Goal: Task Accomplishment & Management: Manage account settings

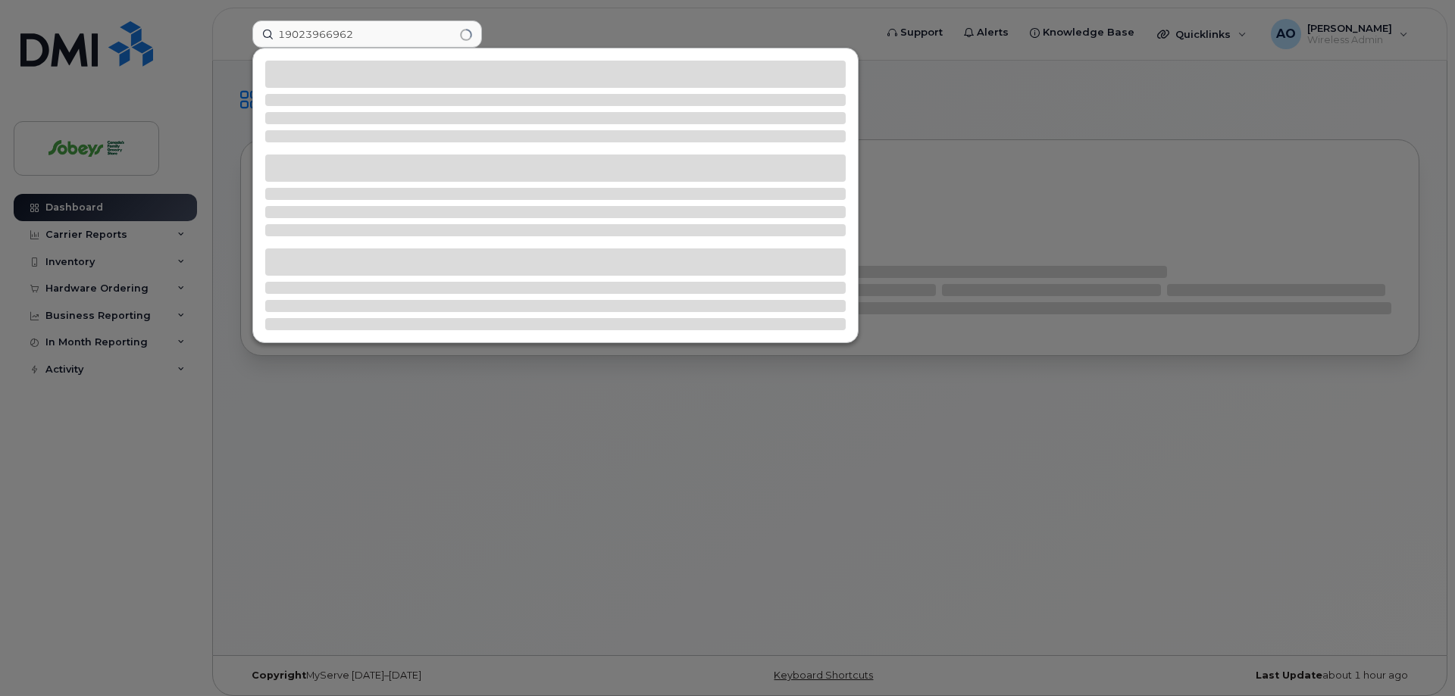
click at [283, 33] on input "19023966962" at bounding box center [367, 33] width 230 height 27
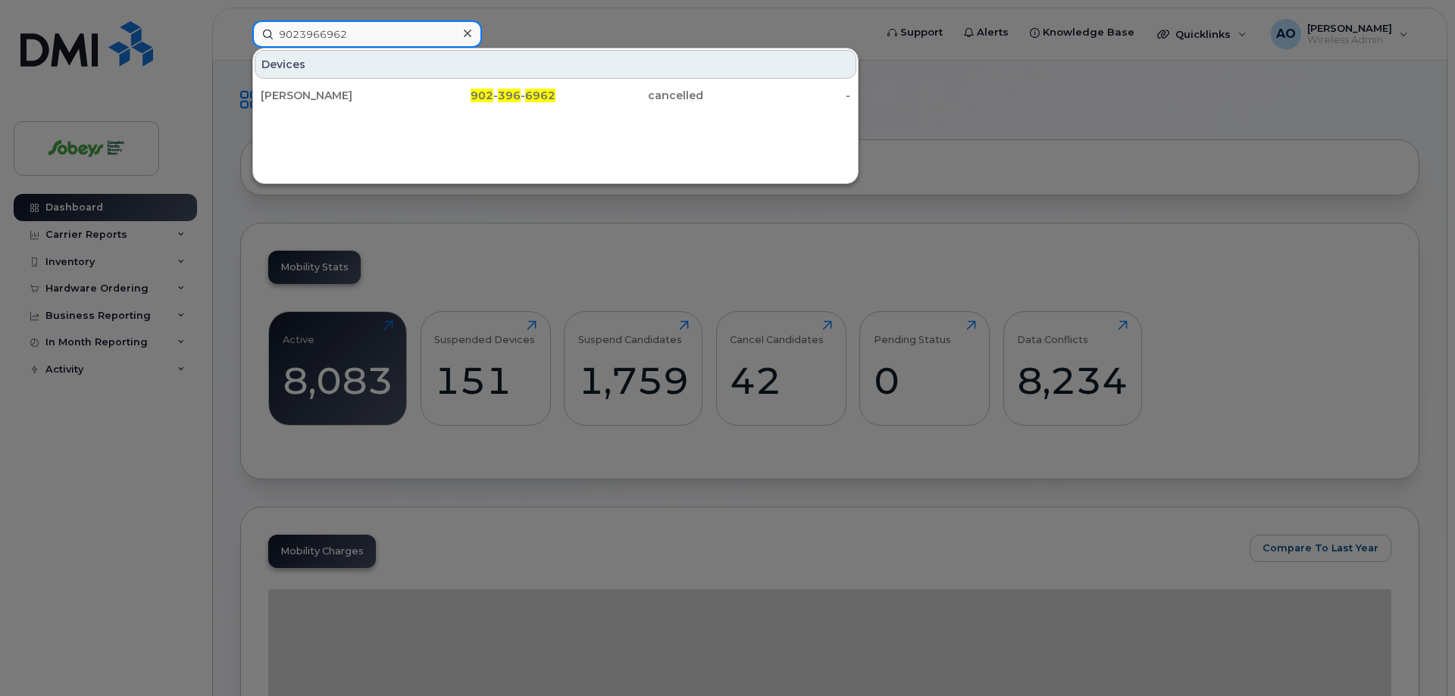
click at [377, 34] on input "9023966962" at bounding box center [367, 33] width 230 height 27
drag, startPoint x: 279, startPoint y: 32, endPoint x: 192, endPoint y: 30, distance: 87.2
click at [252, 30] on input "9023966962" at bounding box center [367, 33] width 230 height 27
paste input "Arup Sarkar"
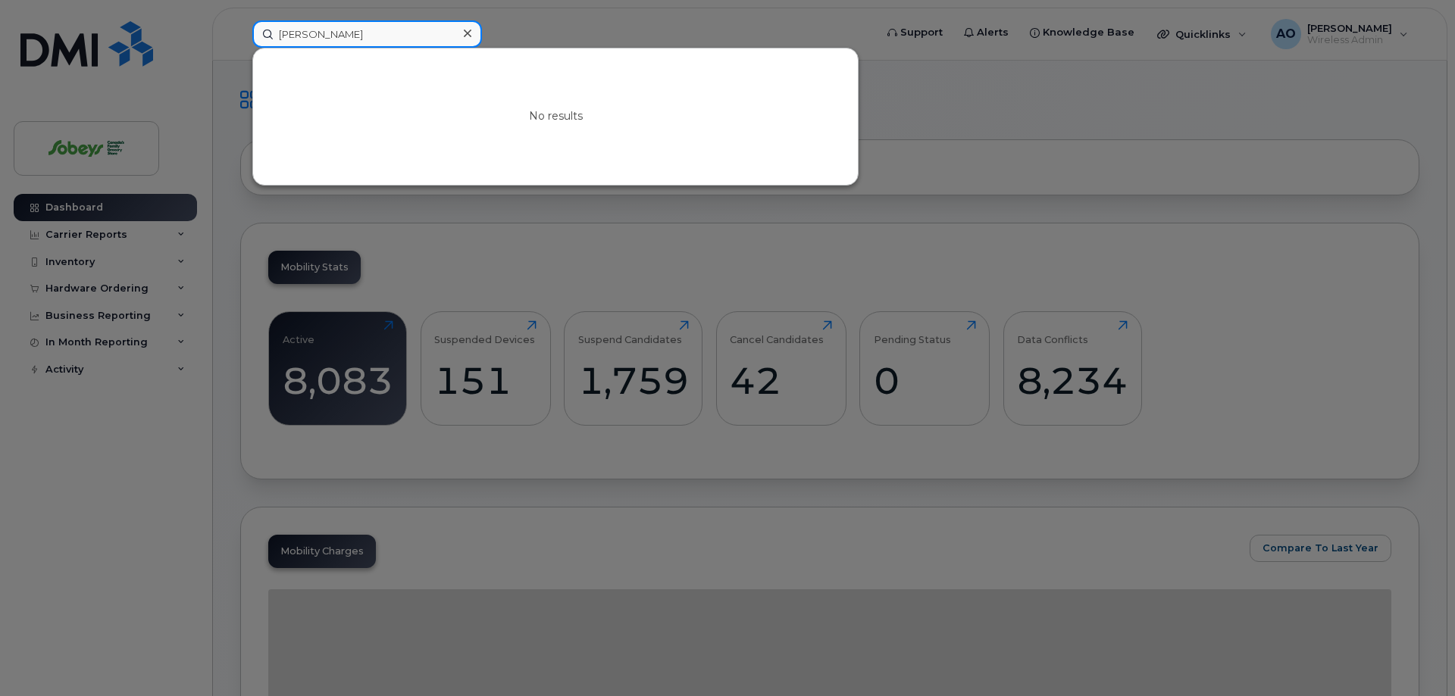
click at [376, 23] on input "Arup Sarkar" at bounding box center [367, 33] width 230 height 27
drag, startPoint x: 207, startPoint y: 28, endPoint x: 155, endPoint y: 27, distance: 52.3
click at [252, 27] on input "Arup Sarkar" at bounding box center [367, 33] width 230 height 27
paste input "Jaklyn Ng"
click at [324, 34] on input "Jaklyn Ng" at bounding box center [367, 33] width 230 height 27
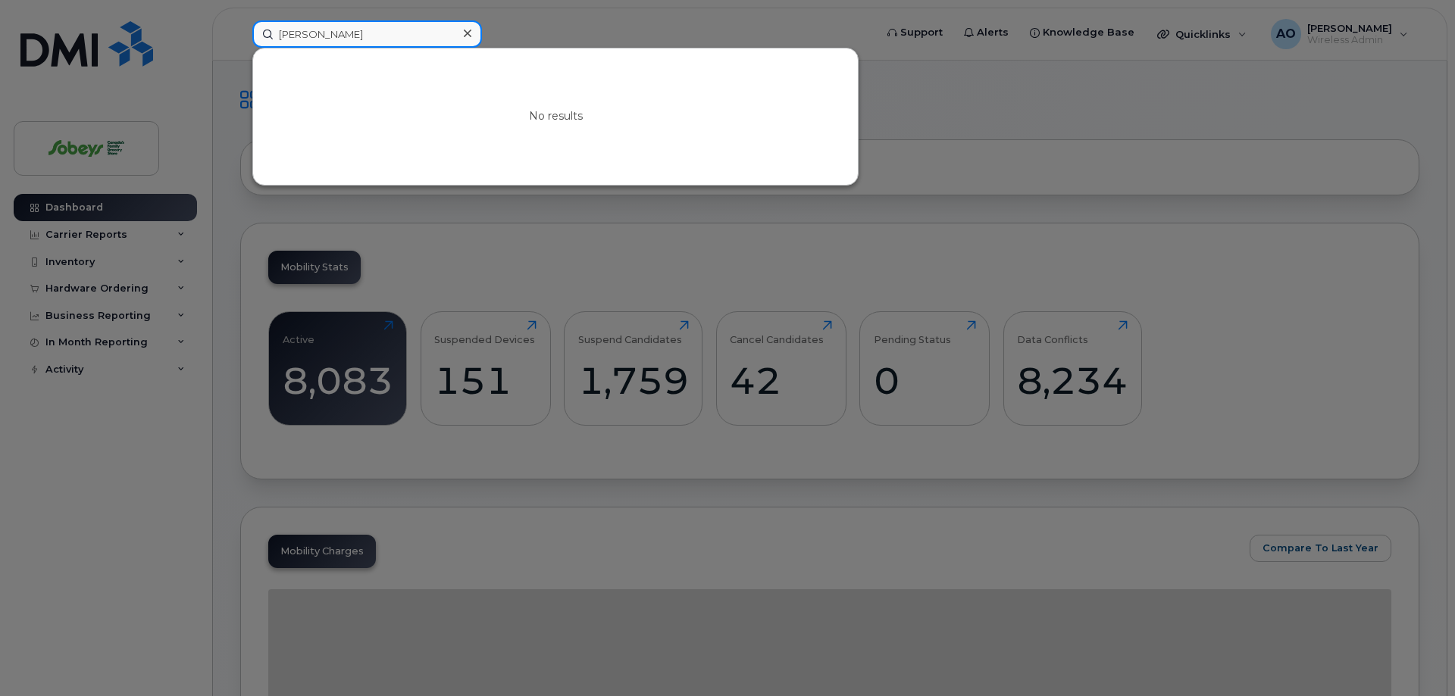
click at [324, 34] on input "Jaklyn Ng" at bounding box center [367, 33] width 230 height 27
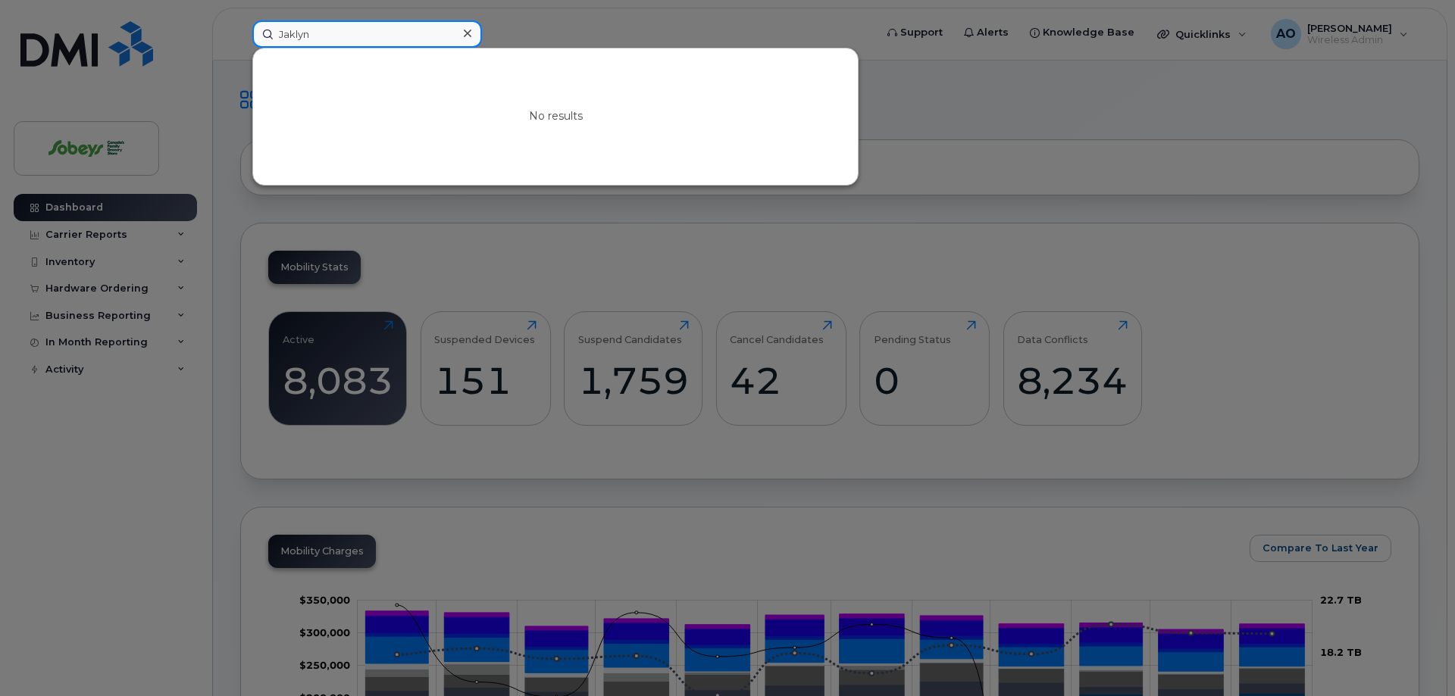
drag, startPoint x: 331, startPoint y: 45, endPoint x: 336, endPoint y: 38, distance: 8.6
click at [330, 44] on input "Jaklyn" at bounding box center [367, 33] width 230 height 27
drag, startPoint x: 336, startPoint y: 38, endPoint x: 252, endPoint y: 31, distance: 85.1
click at [252, 31] on input "Jaklyn" at bounding box center [367, 33] width 230 height 27
paste input "Manon Leblanc"
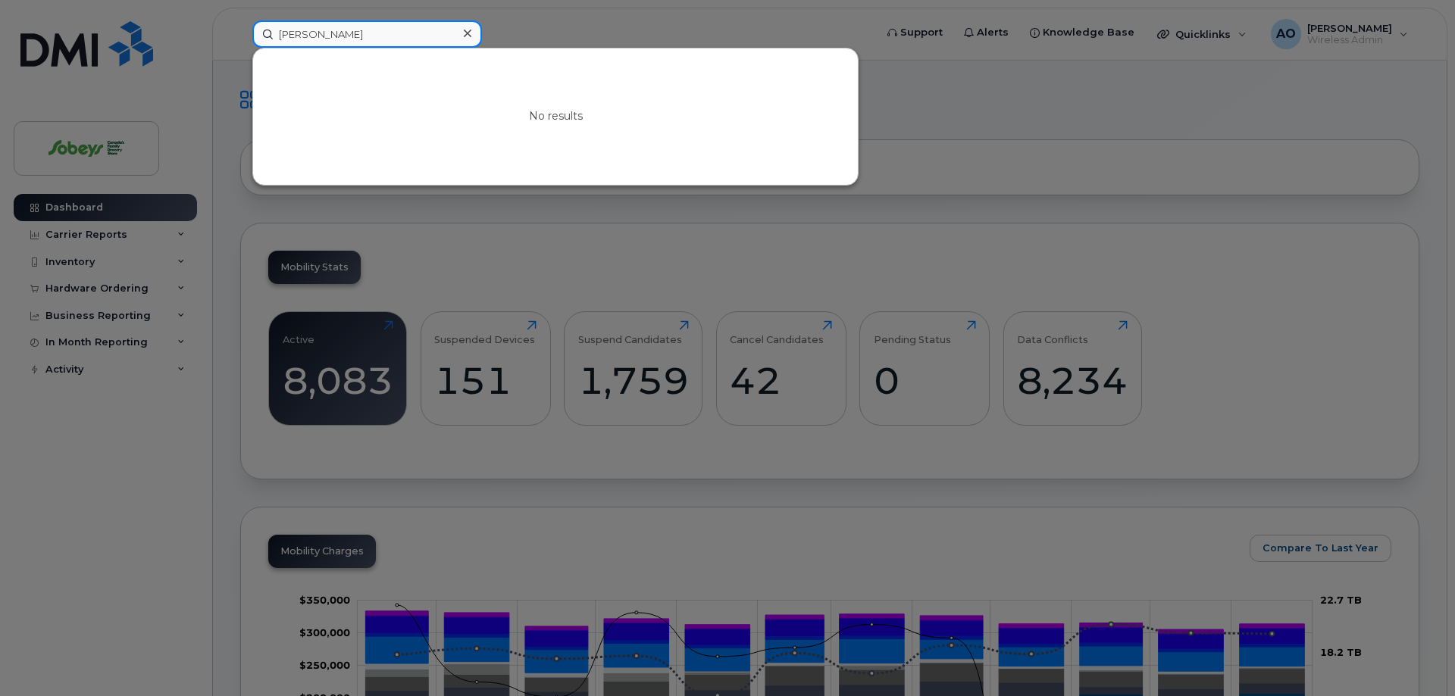
drag, startPoint x: 374, startPoint y: 36, endPoint x: 186, endPoint y: 22, distance: 187.7
click at [252, 22] on input "Manon Leblanc" at bounding box center [367, 33] width 230 height 27
paste input "Coutu"
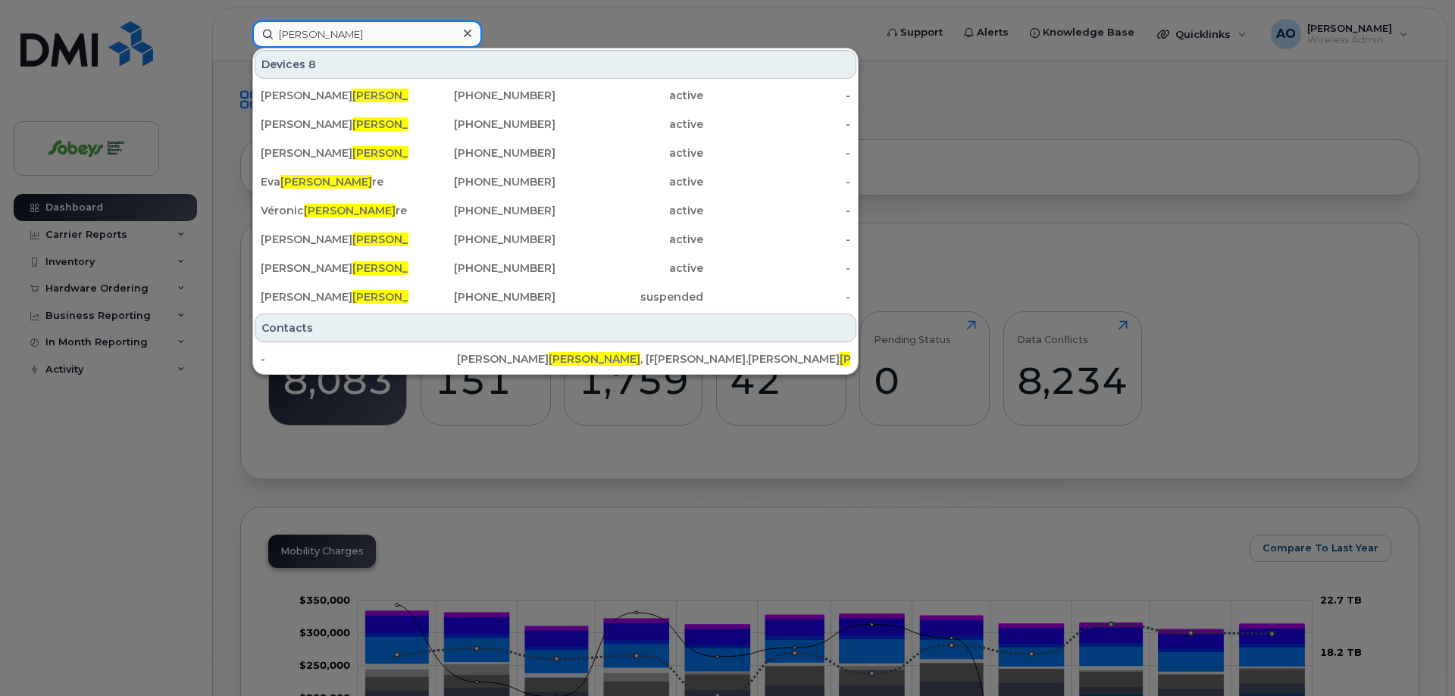
drag, startPoint x: 335, startPoint y: 33, endPoint x: 204, endPoint y: 27, distance: 131.2
click at [252, 23] on input "Coutu" at bounding box center [367, 33] width 230 height 27
paste input "[PERSON_NAME]"
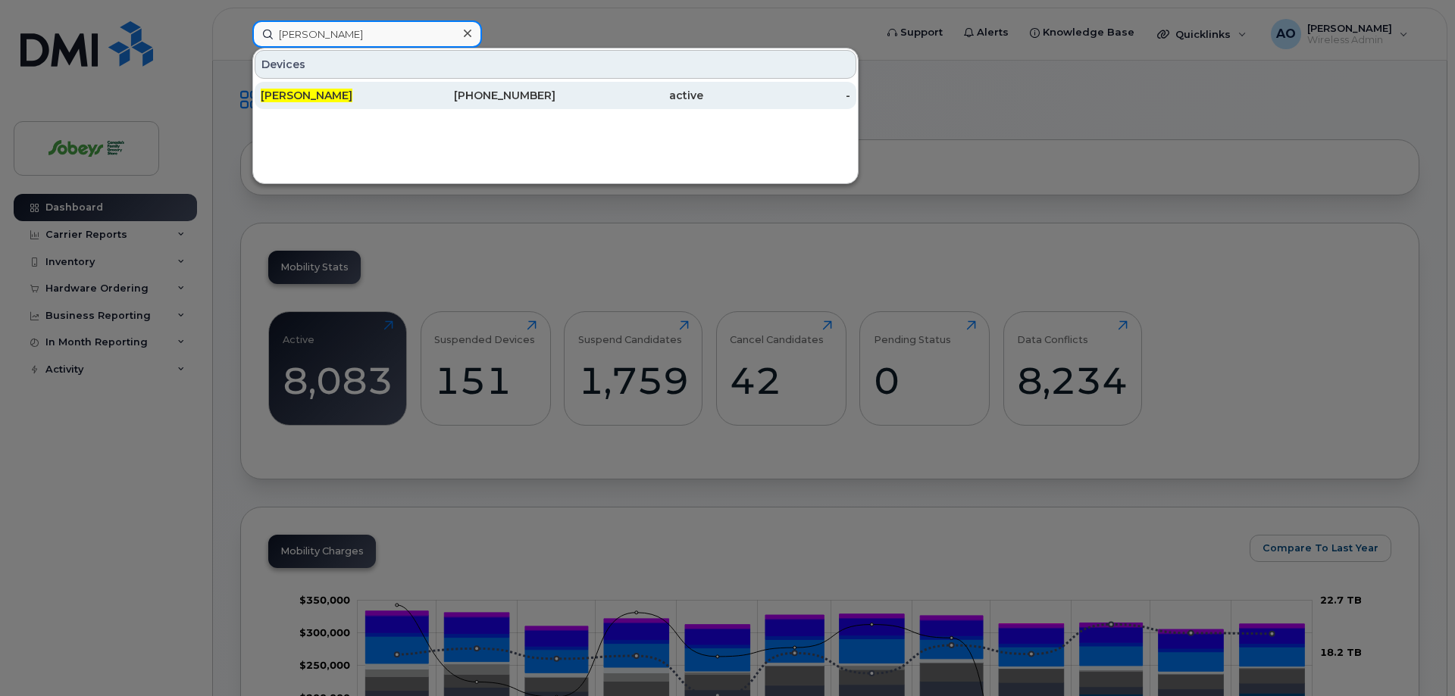
type input "[PERSON_NAME]"
click at [308, 92] on span "[PERSON_NAME]" at bounding box center [307, 96] width 92 height 14
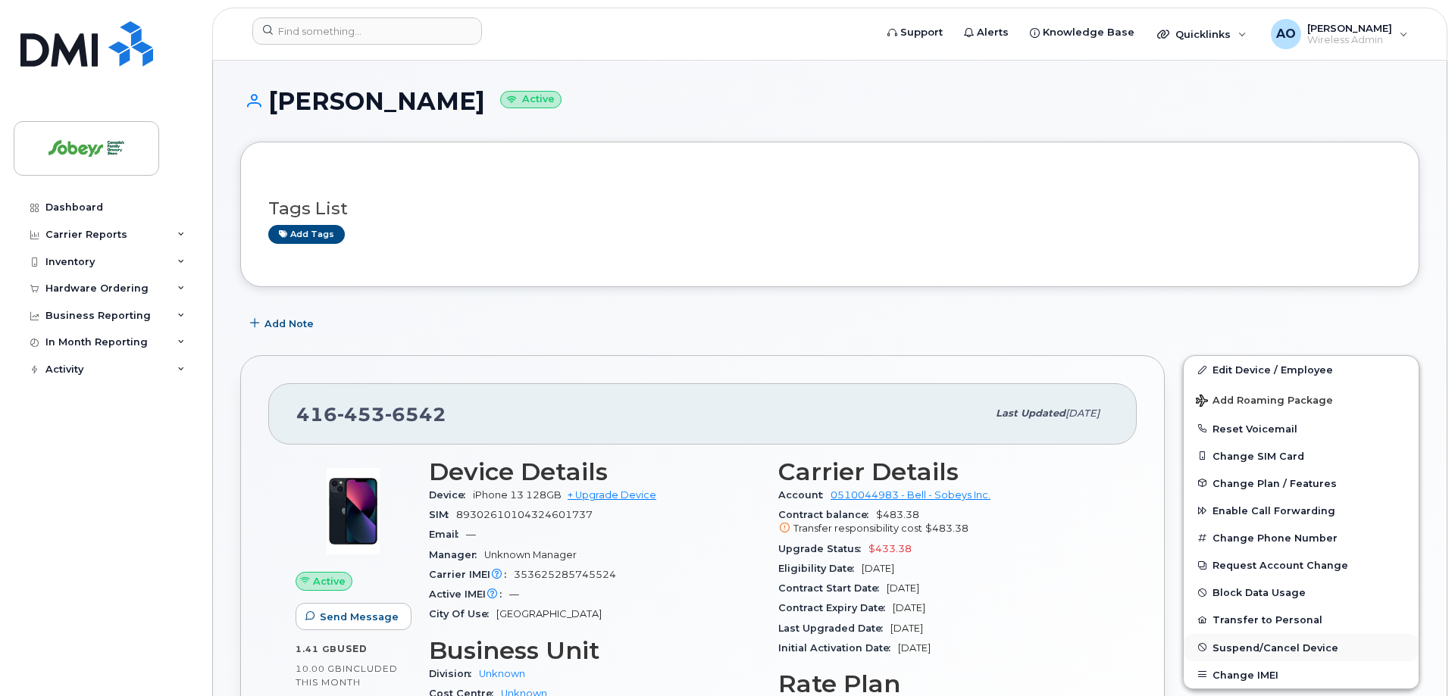
click at [1277, 646] on span "Suspend/Cancel Device" at bounding box center [1275, 647] width 126 height 11
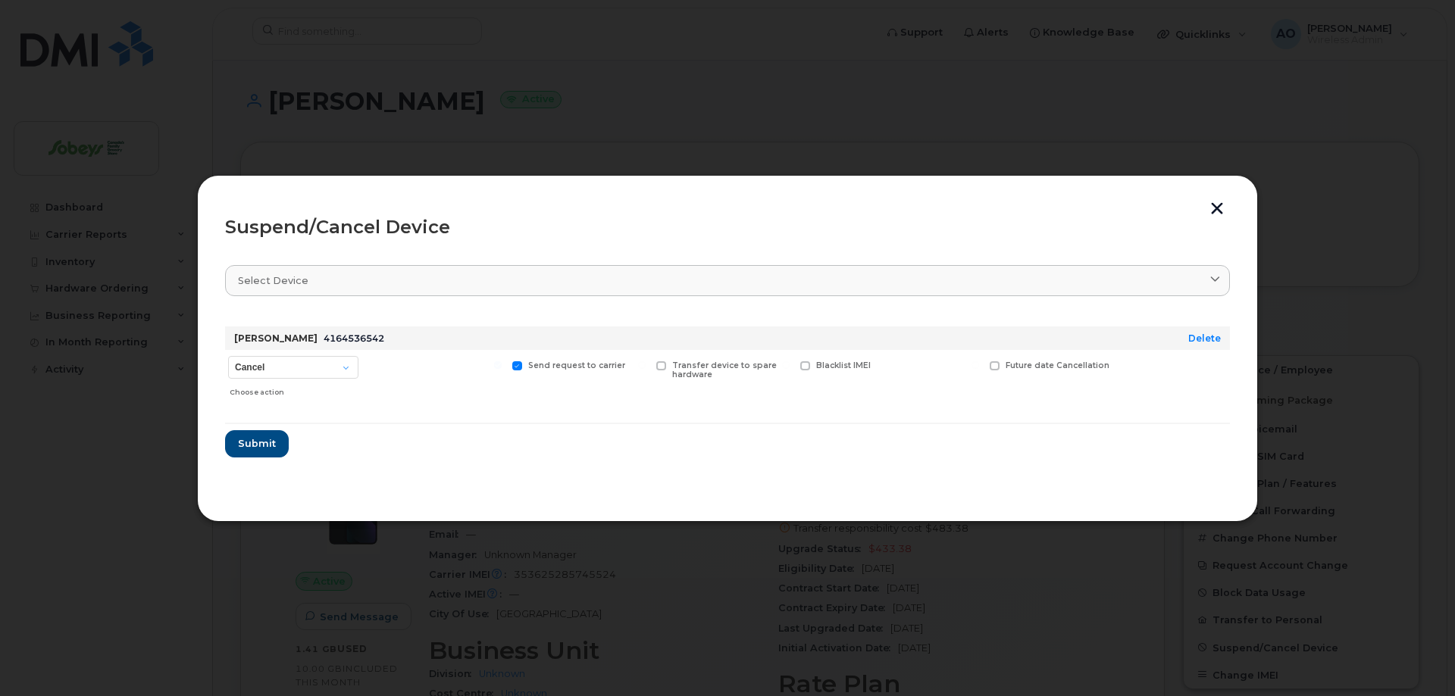
click at [1226, 206] on button "button" at bounding box center [1217, 210] width 23 height 16
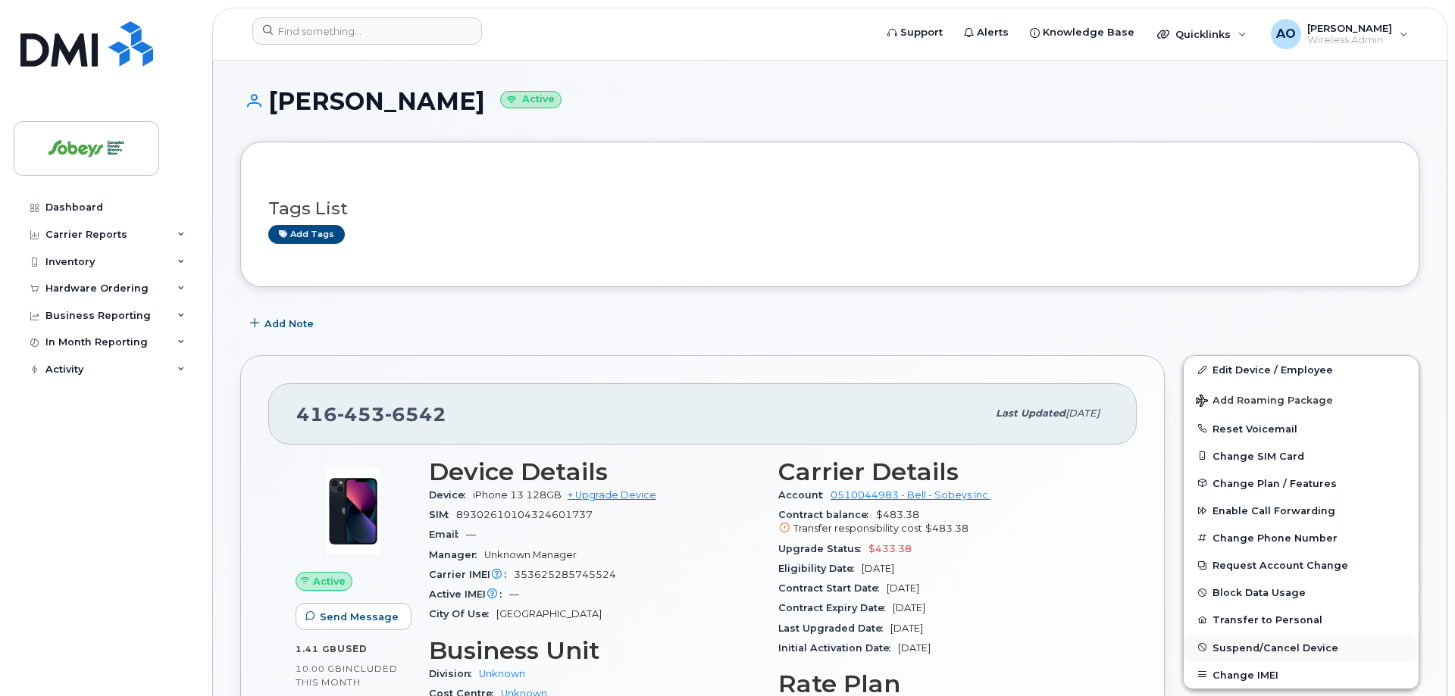
click at [1260, 646] on span "Suspend/Cancel Device" at bounding box center [1275, 647] width 126 height 11
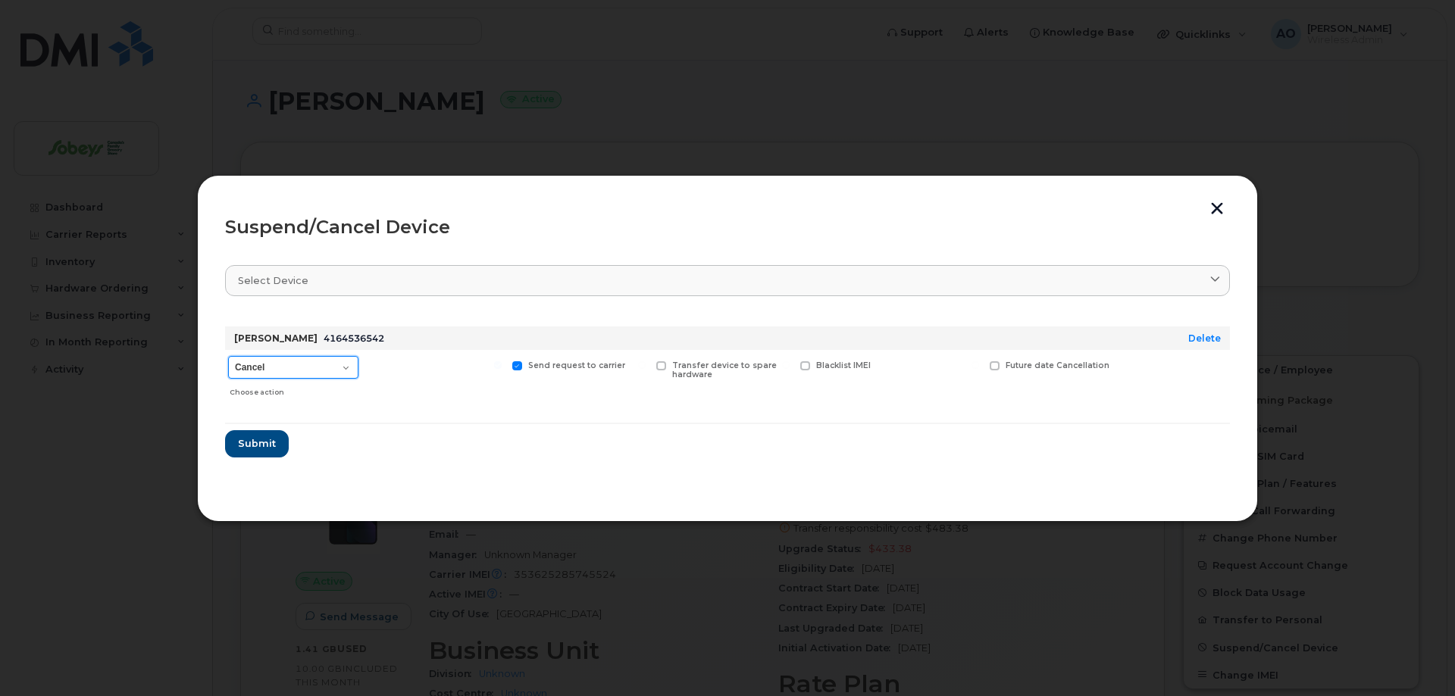
select select "[object Object]"
click option "Suspend - Reduced Rate" at bounding box center [0, 0] width 0 height 0
click at [267, 449] on span "Submit" at bounding box center [256, 443] width 38 height 14
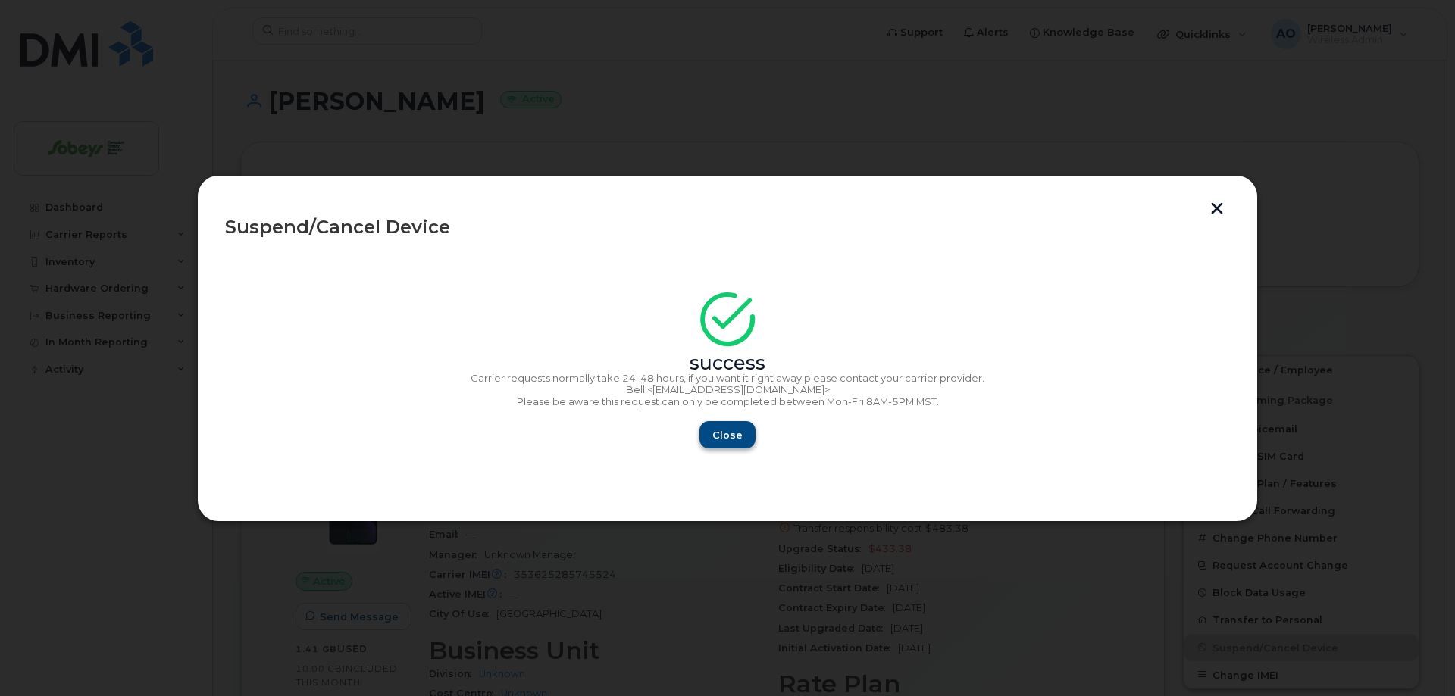
drag, startPoint x: 701, startPoint y: 428, endPoint x: 718, endPoint y: 429, distance: 16.7
click at [704, 428] on div "Close" at bounding box center [727, 434] width 1005 height 27
click at [718, 430] on span "Close" at bounding box center [727, 435] width 30 height 14
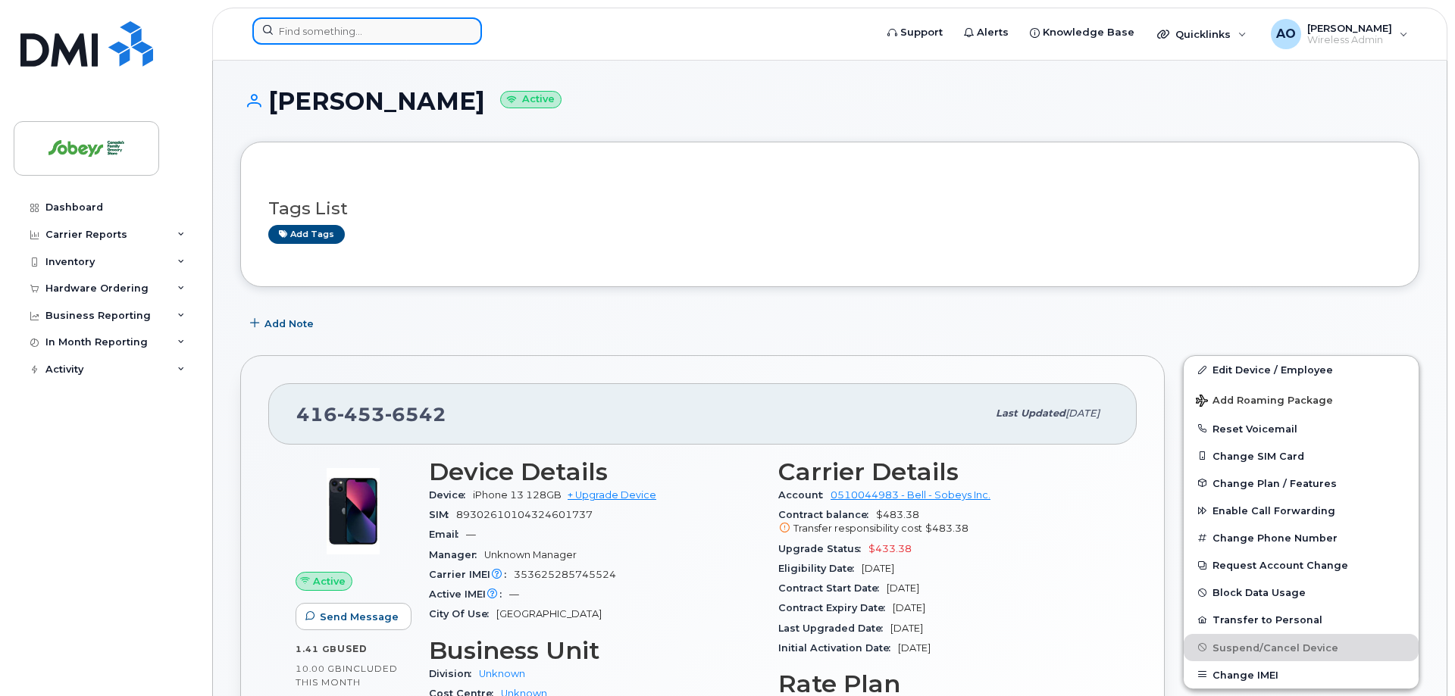
click at [354, 40] on input at bounding box center [367, 30] width 230 height 27
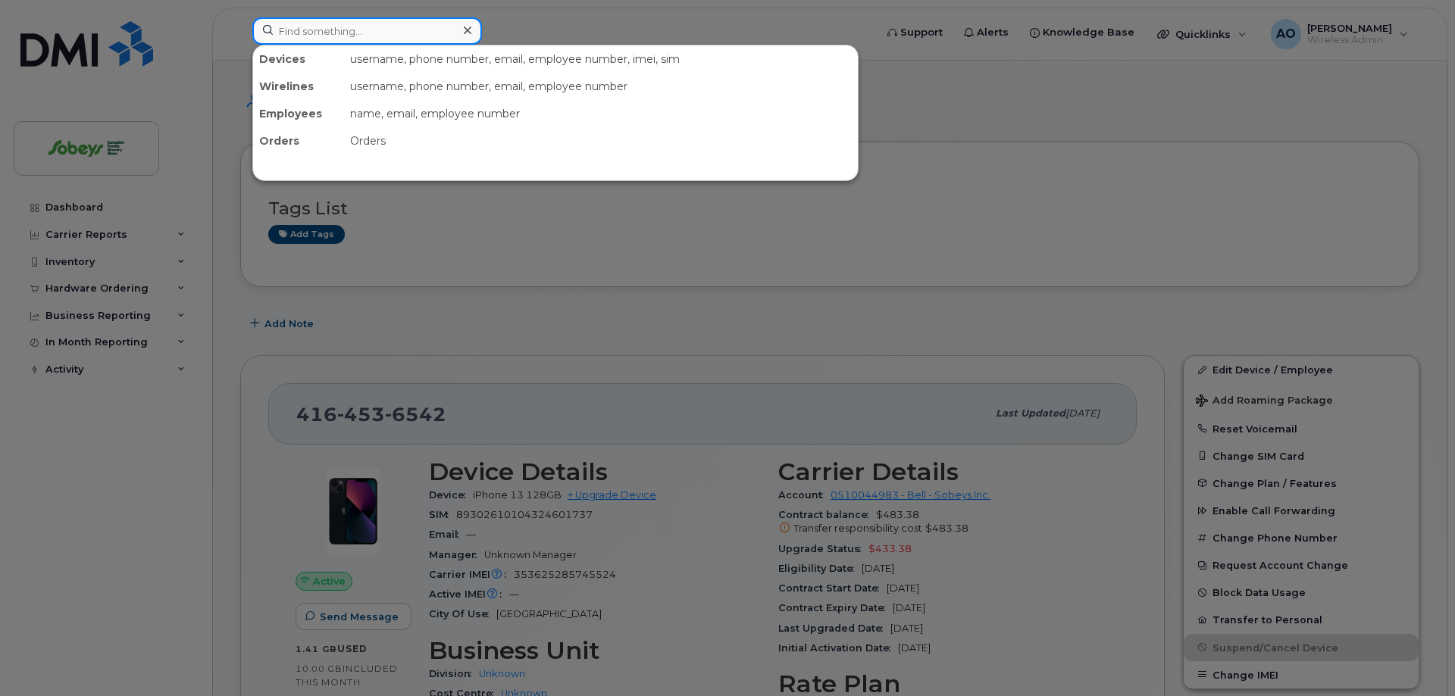
paste input "Schatkowsky"
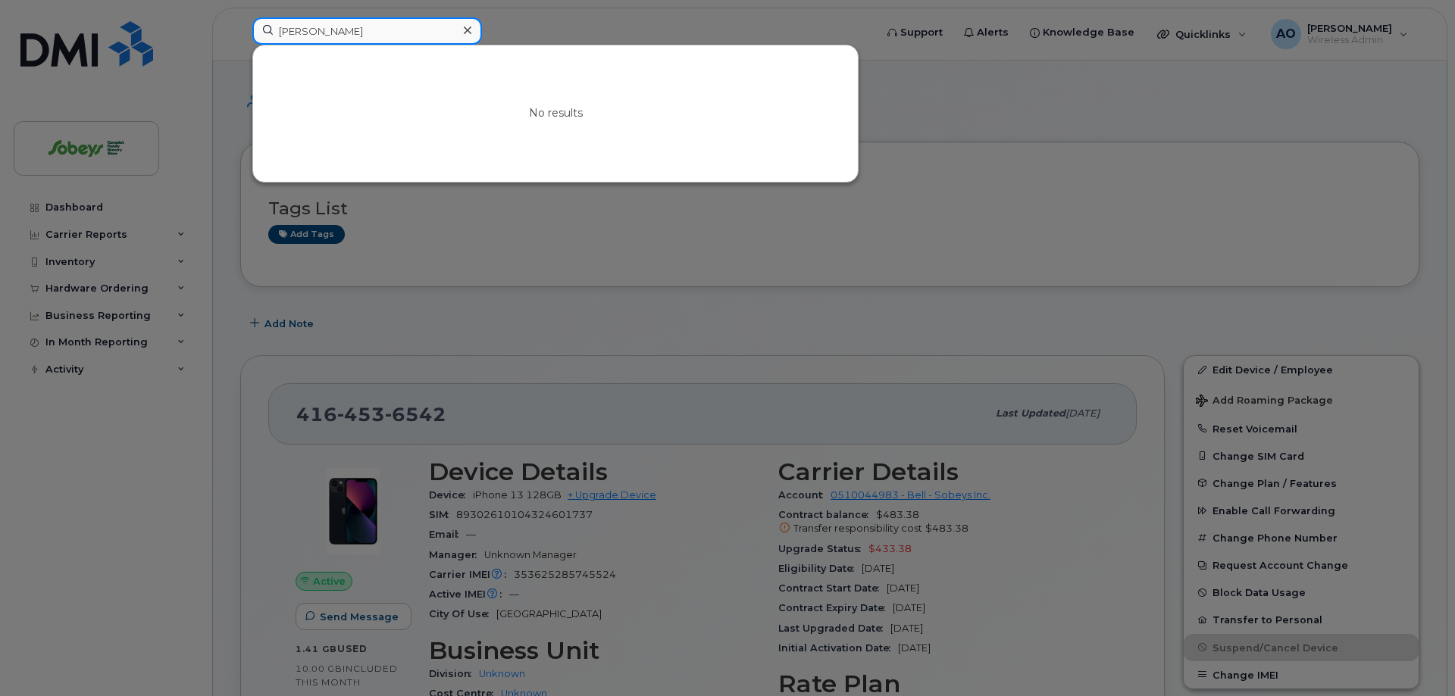
drag, startPoint x: 345, startPoint y: 34, endPoint x: 308, endPoint y: 33, distance: 36.4
click at [344, 34] on input "Schatkowsky" at bounding box center [367, 30] width 230 height 27
click at [308, 33] on input "Schatkowsky" at bounding box center [367, 30] width 230 height 27
paste input "Elhosar"
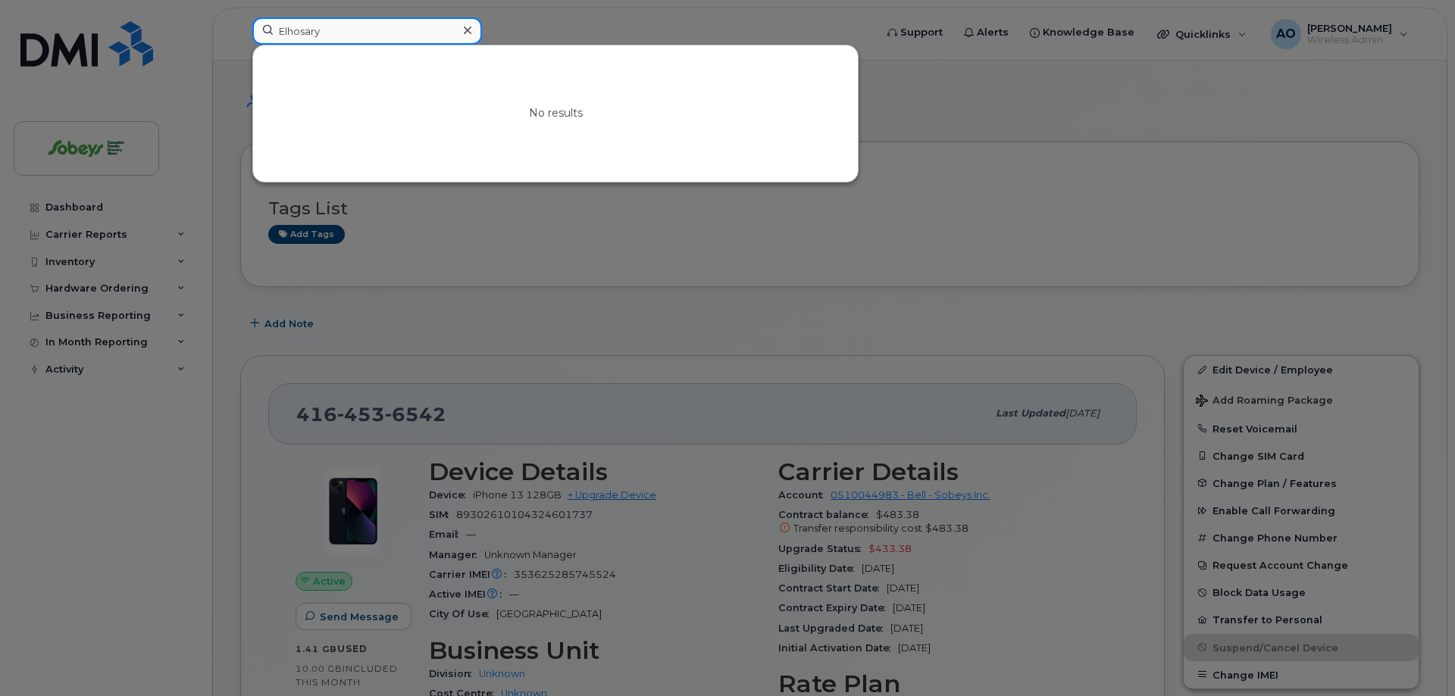
click at [305, 23] on input "Elhosary" at bounding box center [367, 30] width 230 height 27
paste input "Dina"
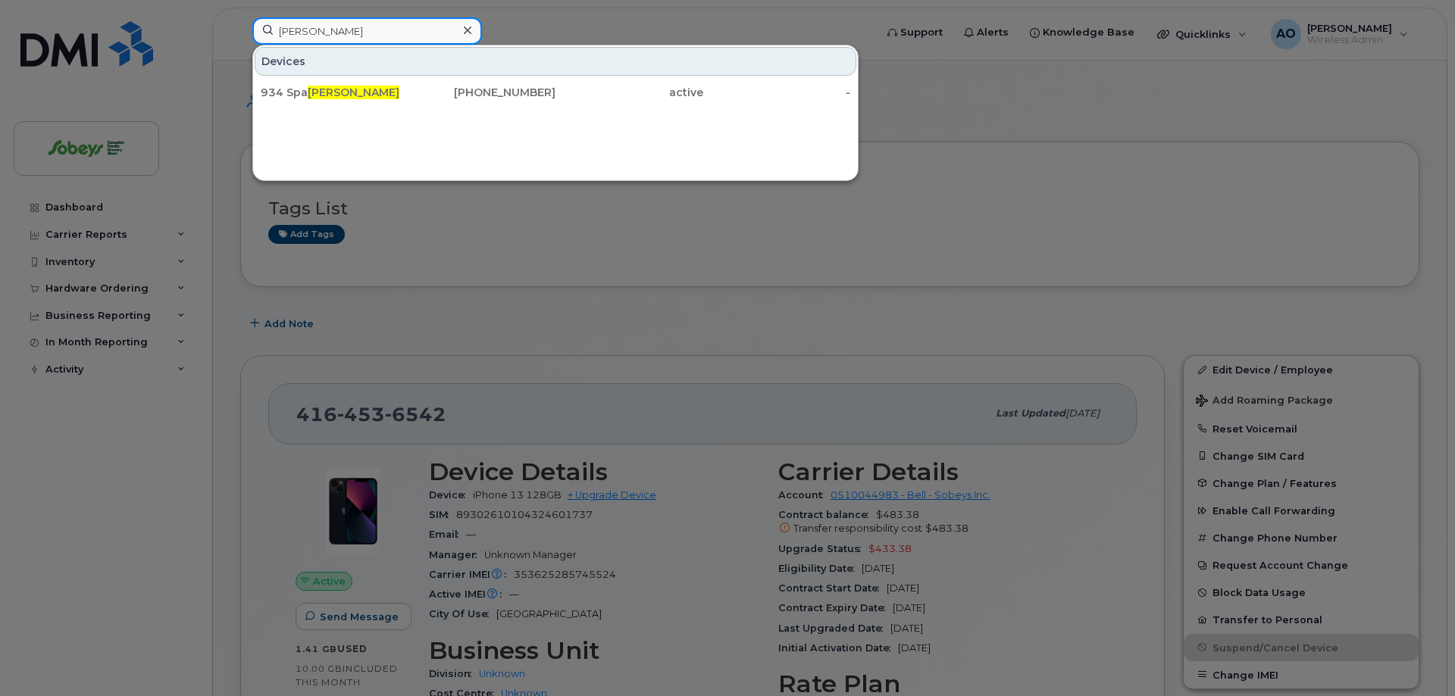
click at [315, 23] on input "Dina" at bounding box center [367, 30] width 230 height 27
click at [252, 29] on input "Dina" at bounding box center [367, 30] width 230 height 27
paste input "Kelsey Conrad"
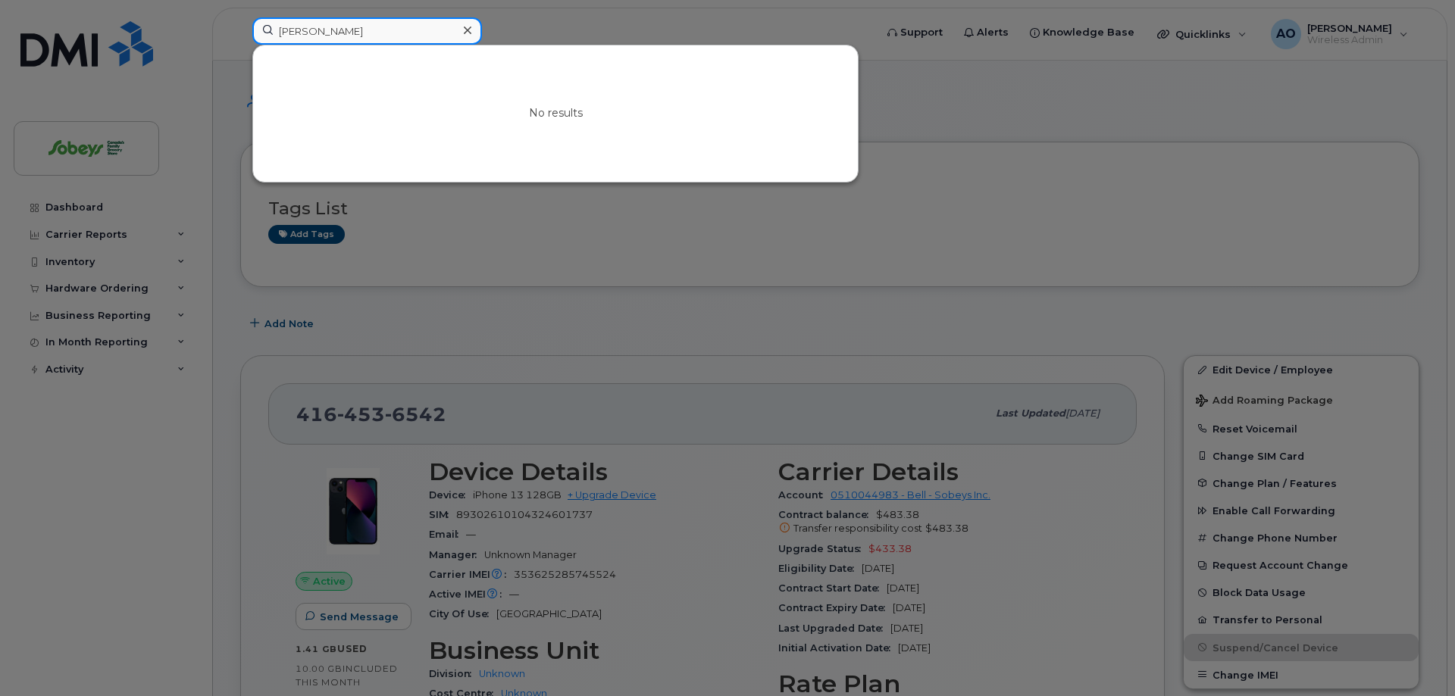
click at [352, 30] on input "Kelsey Conrad" at bounding box center [367, 30] width 230 height 27
drag, startPoint x: 357, startPoint y: 30, endPoint x: 187, endPoint y: 30, distance: 169.7
click at [252, 29] on input "Kelsey Conrad" at bounding box center [367, 30] width 230 height 27
paste input "Ronak Patel"
drag, startPoint x: 353, startPoint y: 30, endPoint x: 361, endPoint y: 32, distance: 7.7
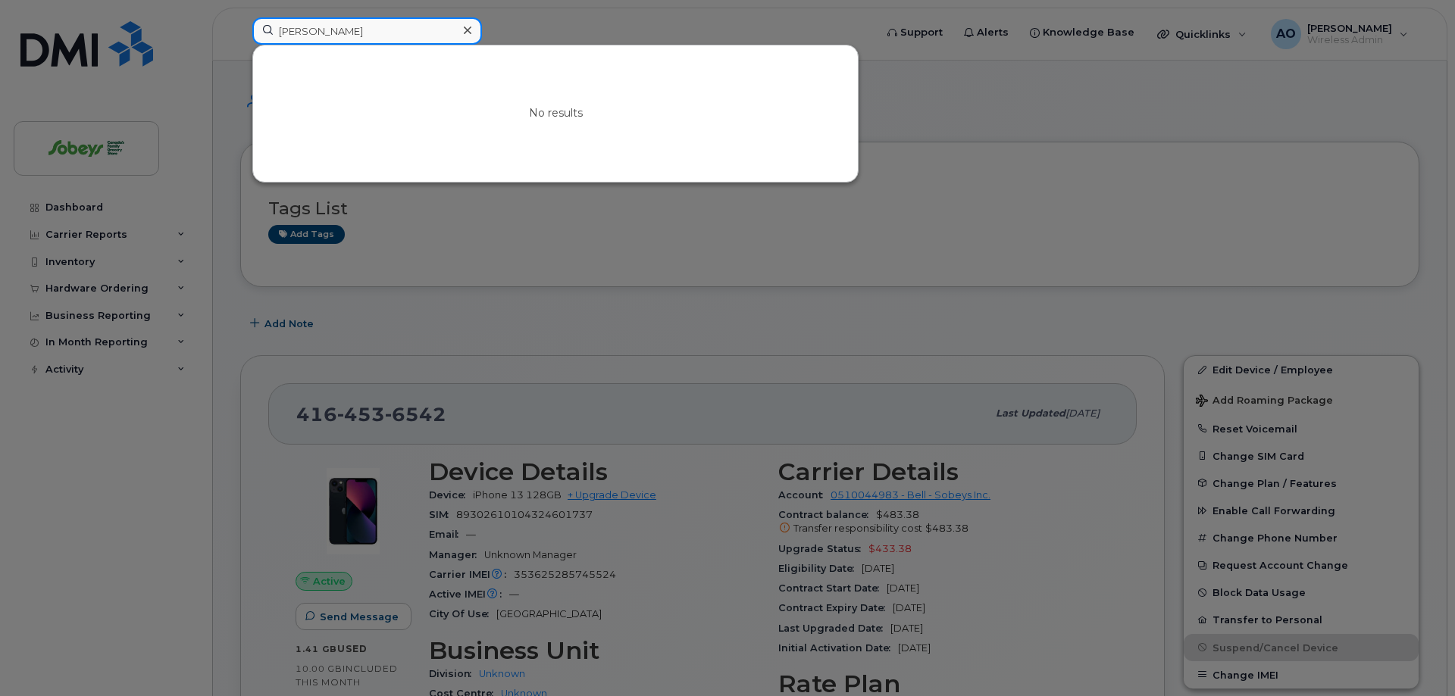
click at [353, 31] on input "Ronak Patel" at bounding box center [367, 30] width 230 height 27
paste input "Paula Chaplin"
drag, startPoint x: 343, startPoint y: 32, endPoint x: 177, endPoint y: 31, distance: 166.0
click at [252, 25] on input "Ronak Patel" at bounding box center [367, 30] width 230 height 27
click at [371, 37] on input "Paula Chaplin" at bounding box center [367, 30] width 230 height 27
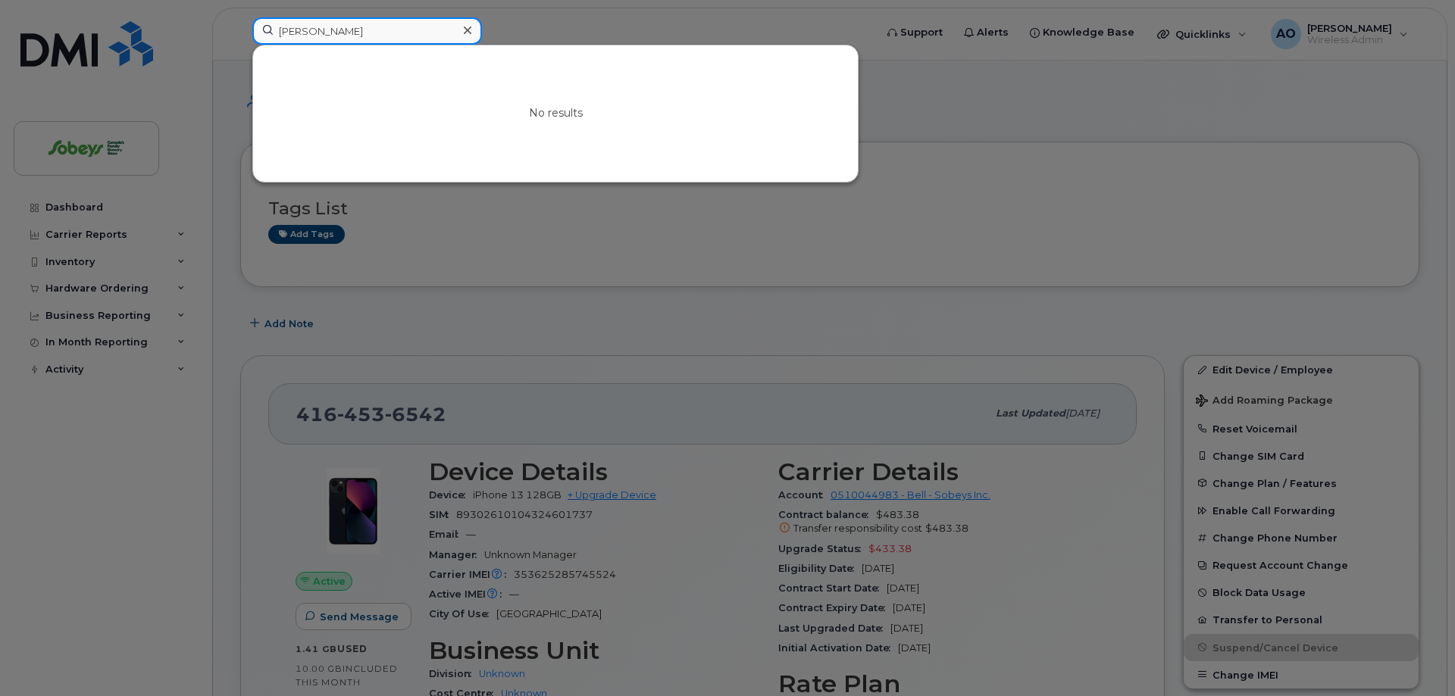
drag, startPoint x: 374, startPoint y: 34, endPoint x: 201, endPoint y: 31, distance: 173.6
click at [252, 31] on input "Paula Chaplin" at bounding box center [367, 30] width 230 height 27
paste input "Facey"
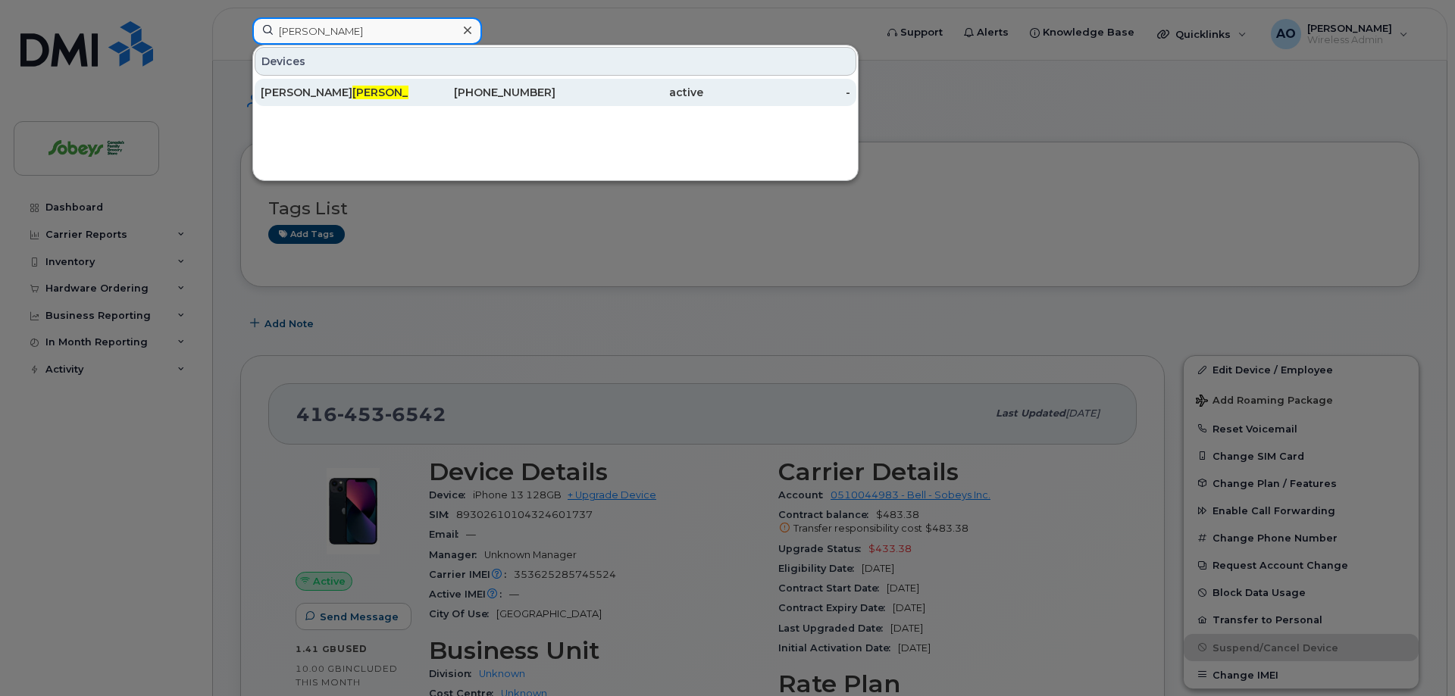
type input "Facey"
click at [317, 93] on div "Kirk Andrew Facey" at bounding box center [335, 92] width 148 height 15
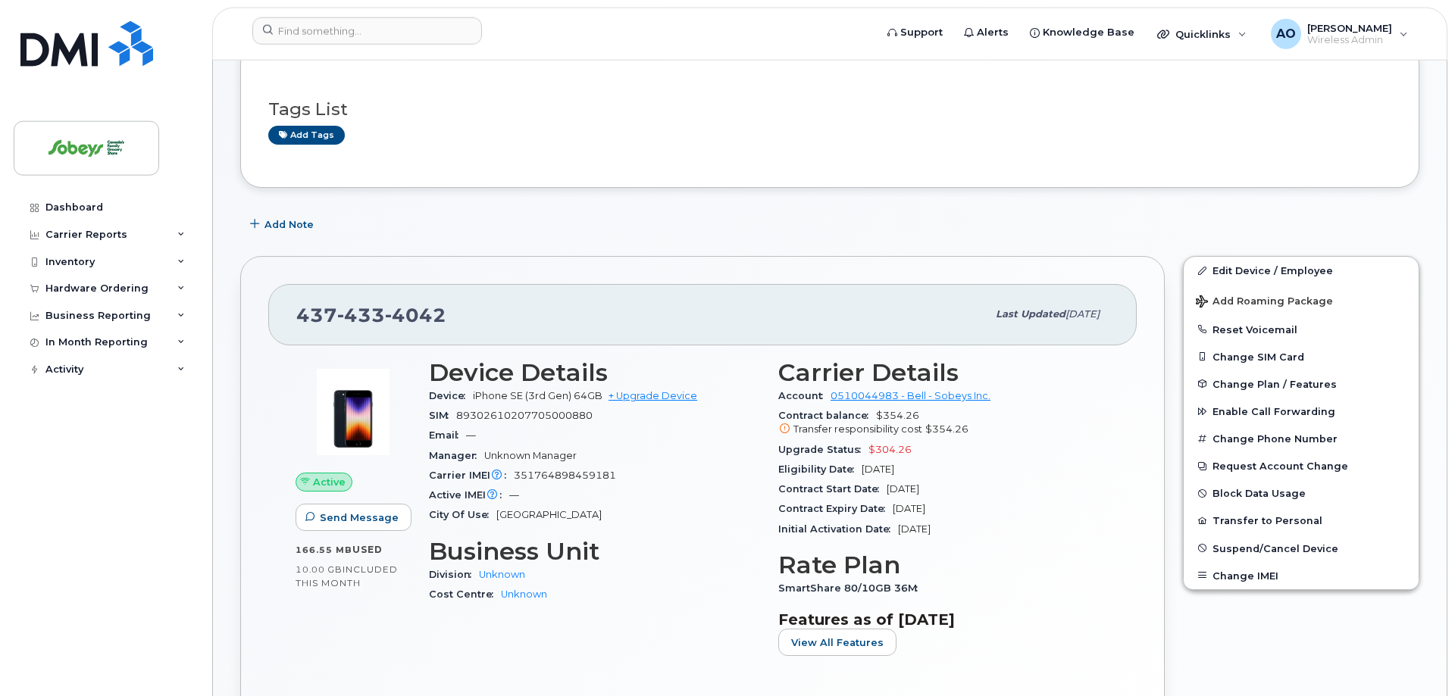
scroll to position [232, 0]
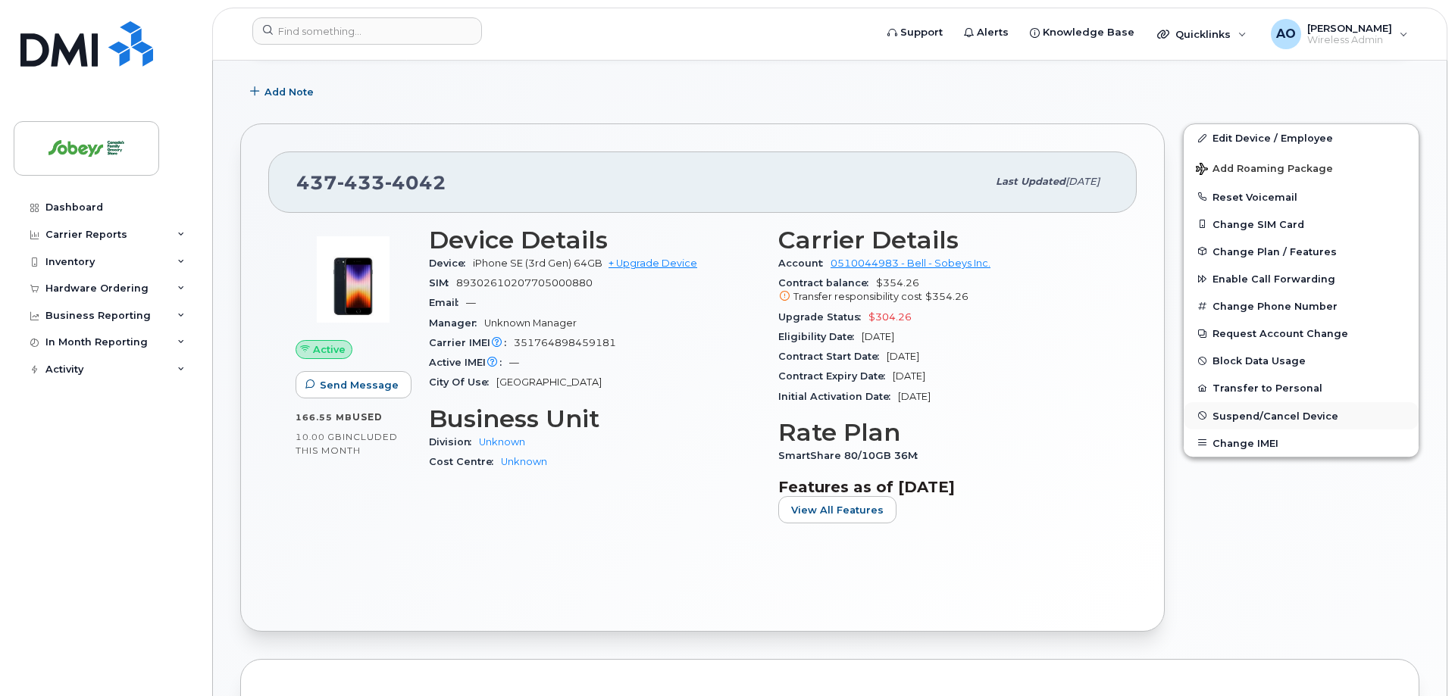
click at [1272, 412] on span "Suspend/Cancel Device" at bounding box center [1275, 415] width 126 height 11
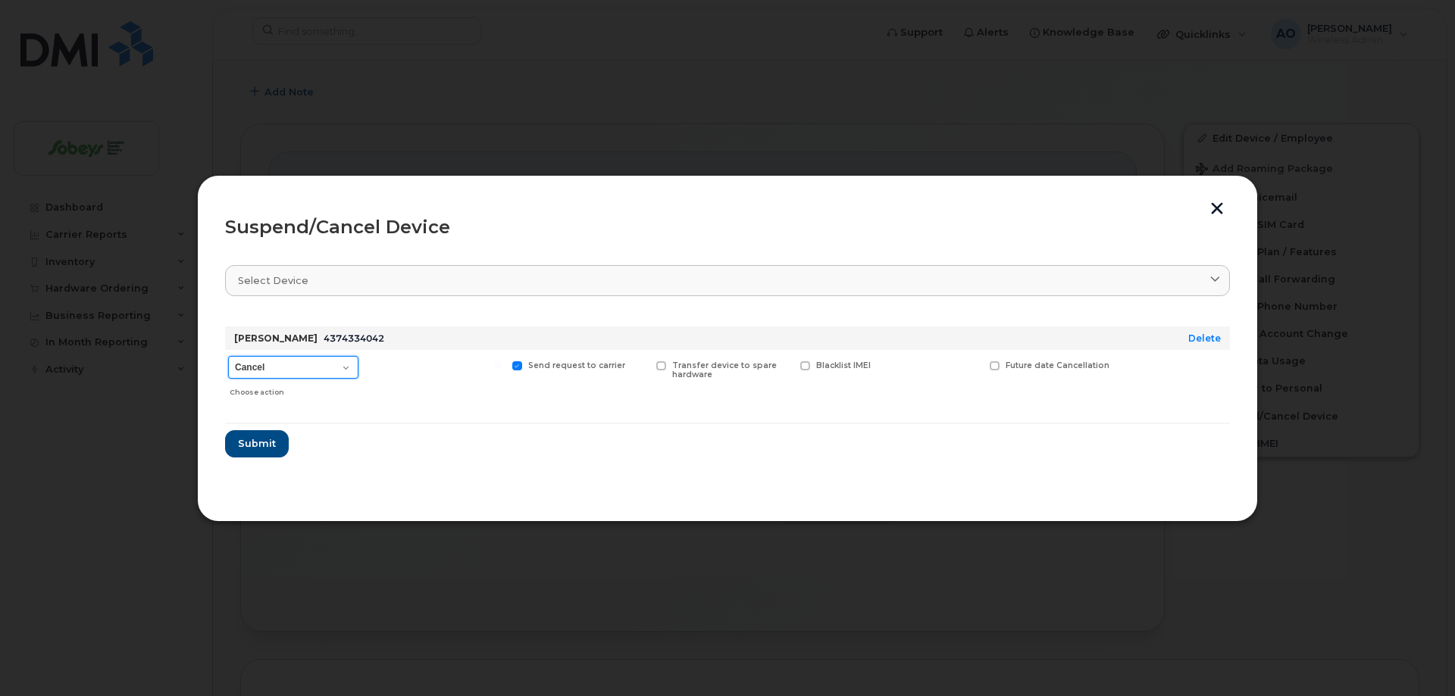
click at [228, 356] on select "Cancel Suspend - Extend Suspension Suspend - Reduced Rate Suspend - Full Rate S…" at bounding box center [293, 367] width 130 height 23
select select "[object Object]"
click option "Suspend - Reduced Rate" at bounding box center [0, 0] width 0 height 0
click at [255, 443] on span "Submit" at bounding box center [256, 443] width 38 height 14
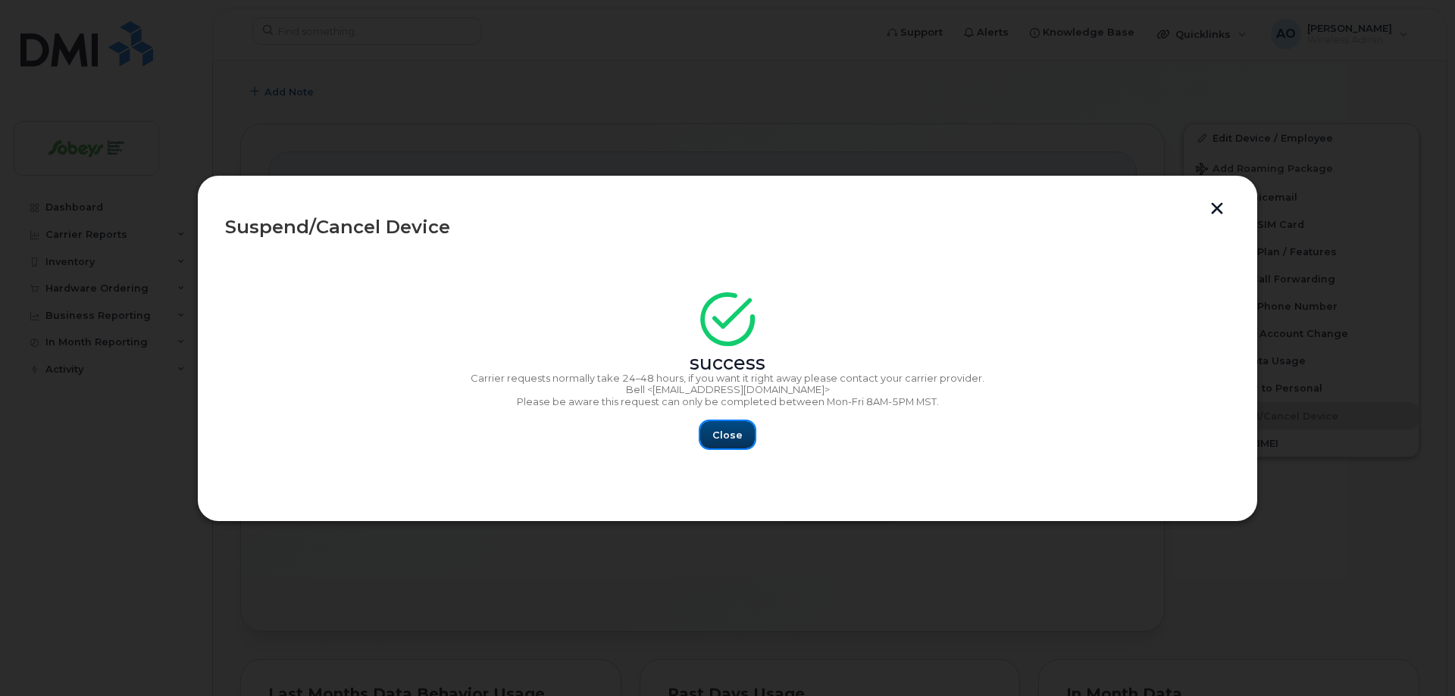
drag, startPoint x: 741, startPoint y: 435, endPoint x: 730, endPoint y: 428, distance: 12.6
click at [741, 434] on button "Close" at bounding box center [727, 434] width 55 height 27
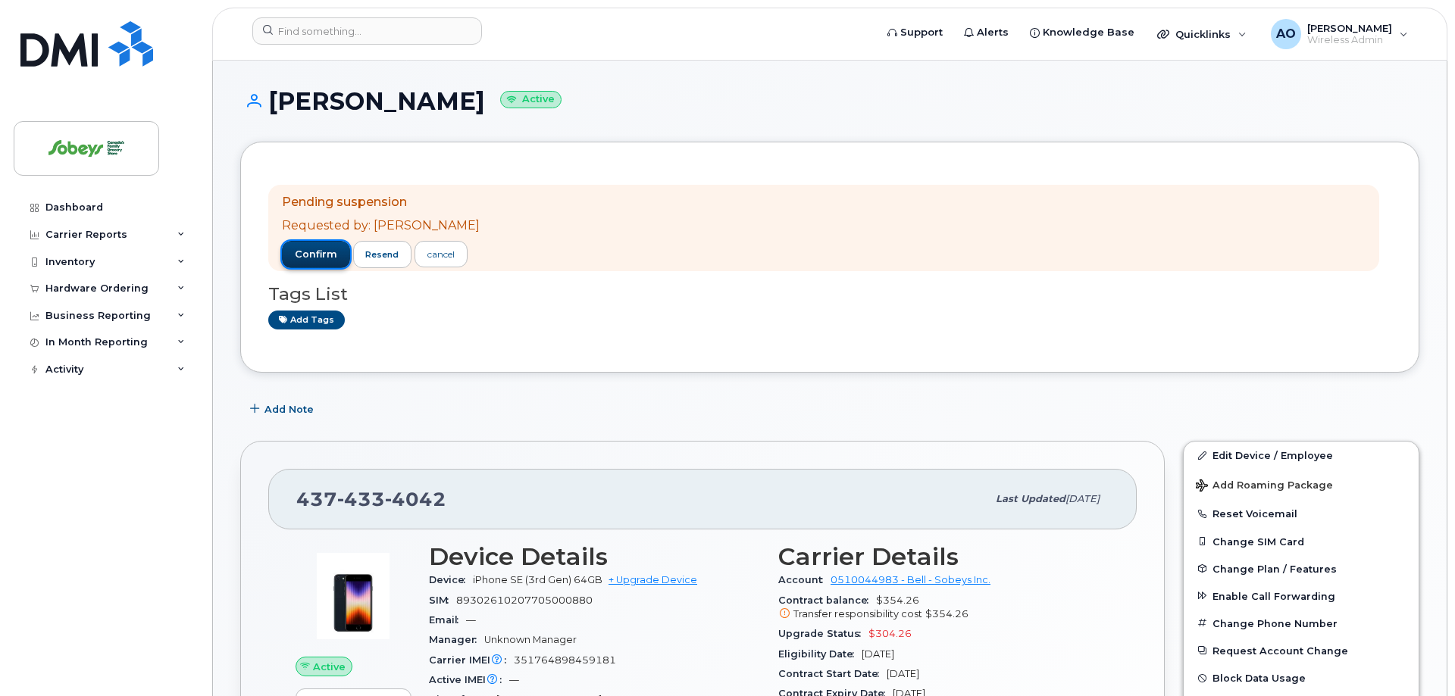
click at [320, 257] on span "confirm" at bounding box center [316, 255] width 42 height 14
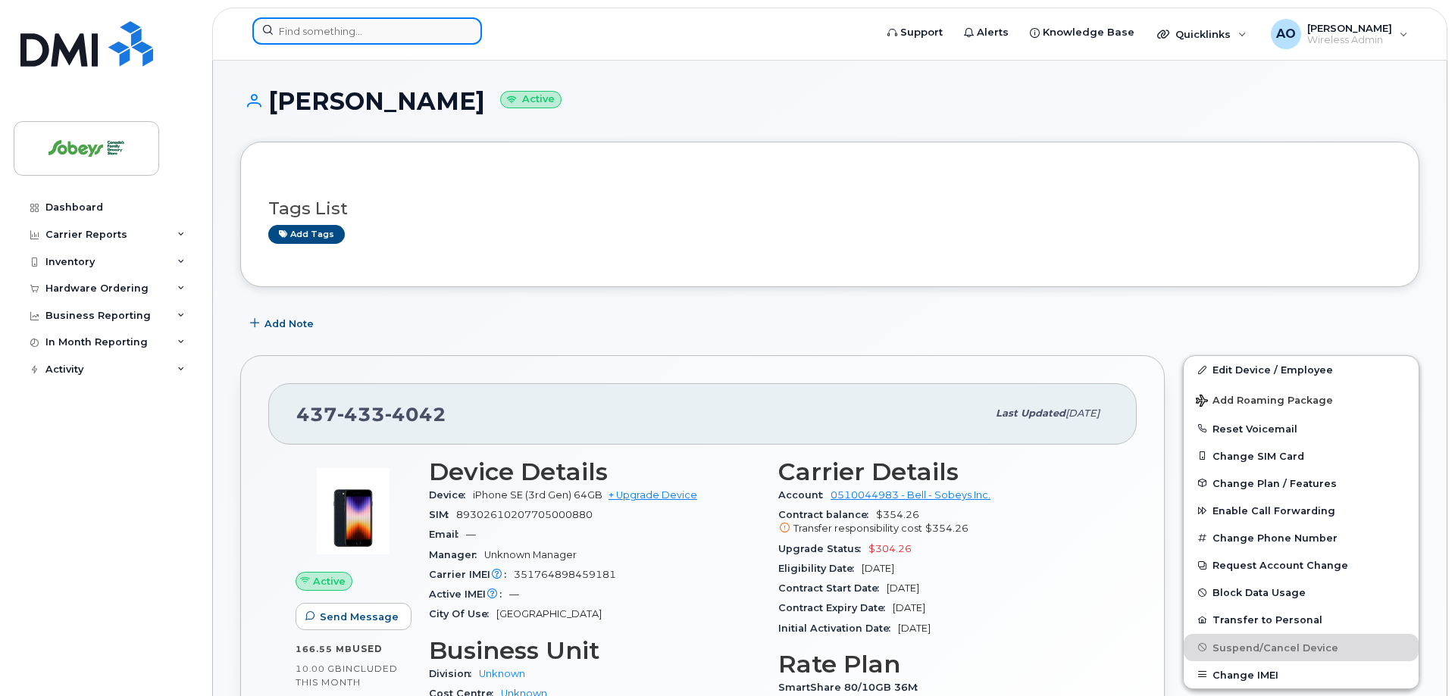
click at [333, 36] on input at bounding box center [367, 30] width 230 height 27
paste input "Melissa Alexande"
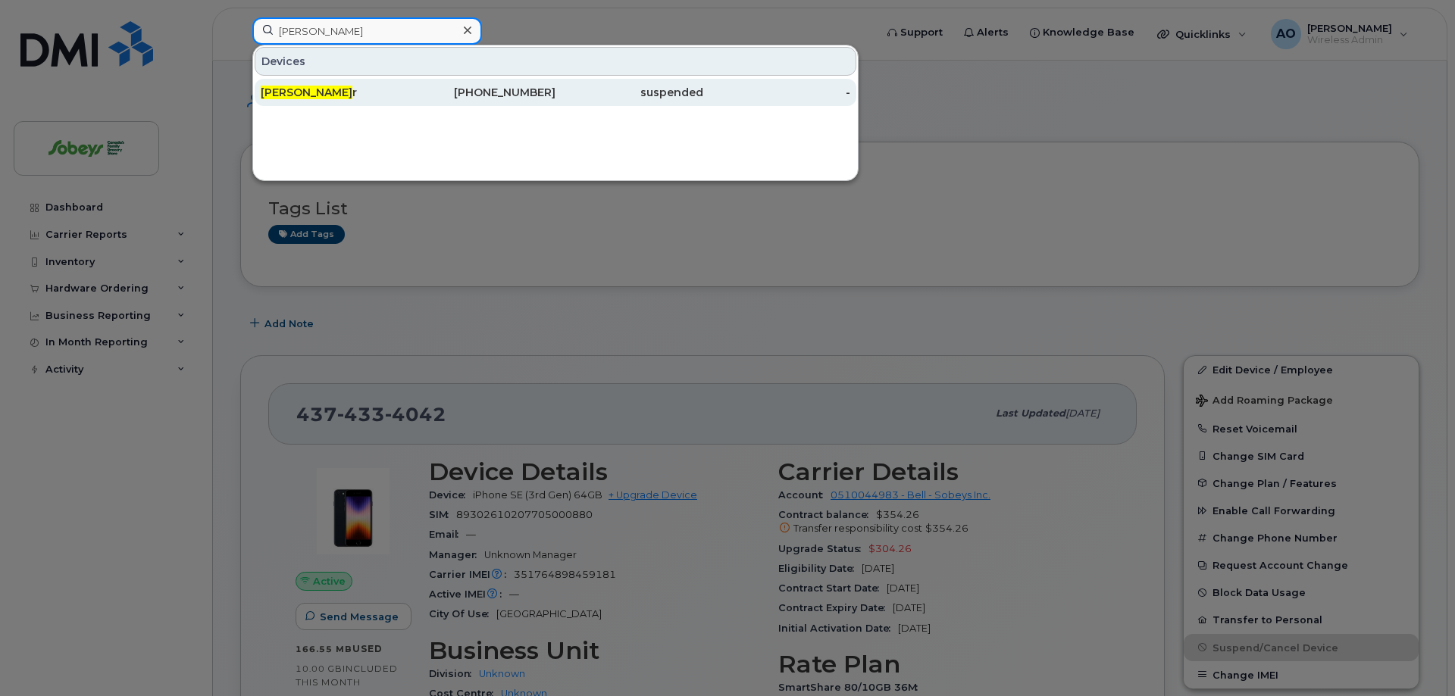
type input "Melissa Alexande"
click at [277, 98] on span "Melissa Alexande" at bounding box center [307, 93] width 92 height 14
